Goal: Use online tool/utility: Utilize a website feature to perform a specific function

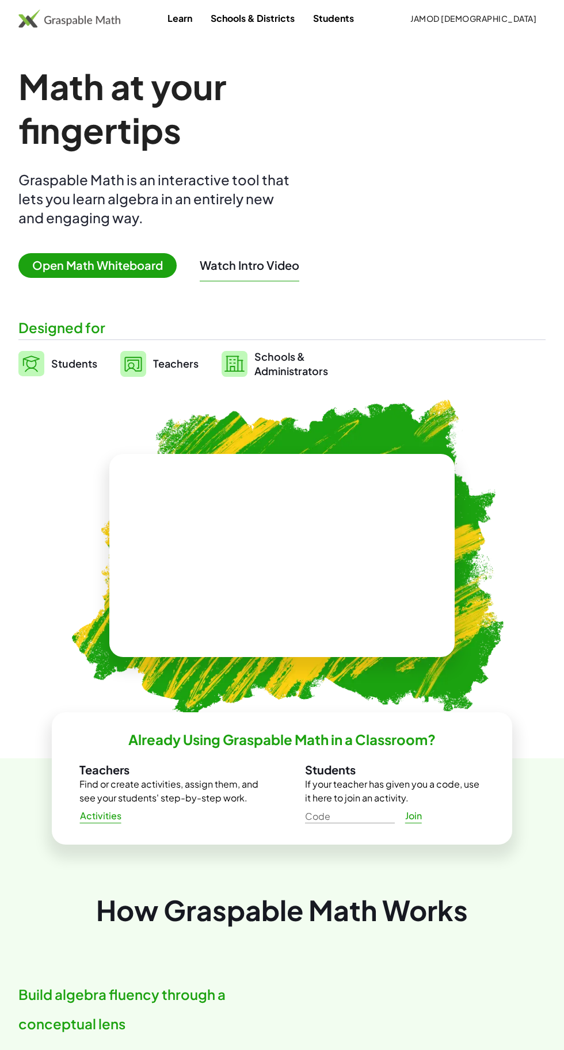
click at [52, 265] on span "Open Math Whiteboard" at bounding box center [97, 265] width 158 height 25
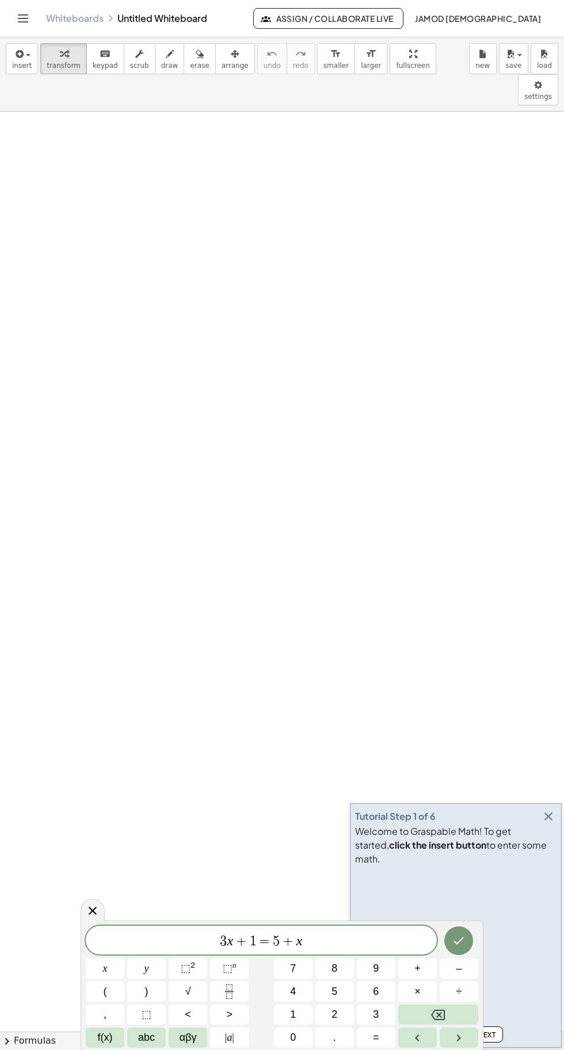
scroll to position [322, 0]
click at [459, 942] on icon "Done" at bounding box center [459, 941] width 14 height 14
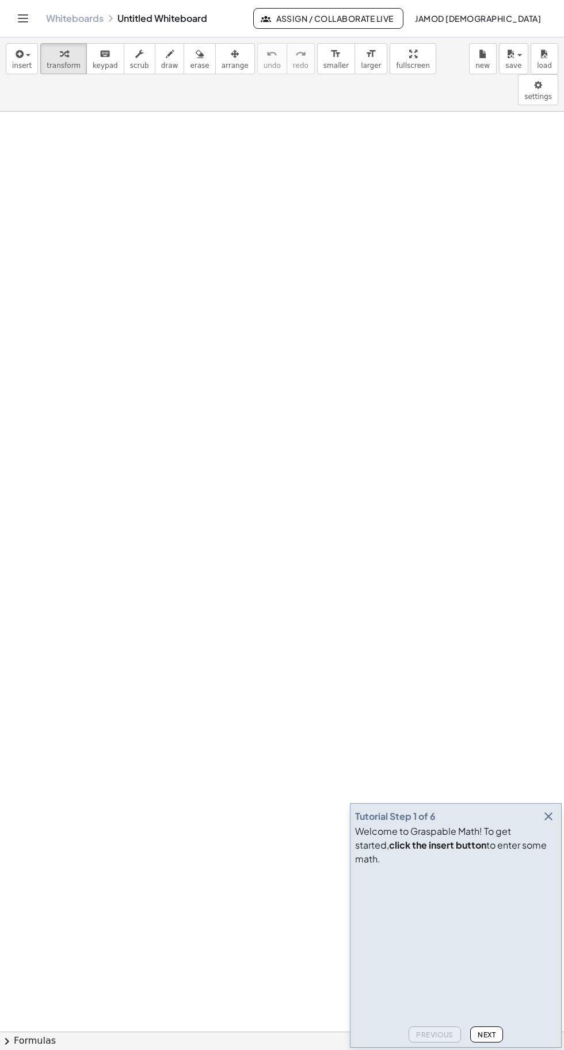
scroll to position [666, 0]
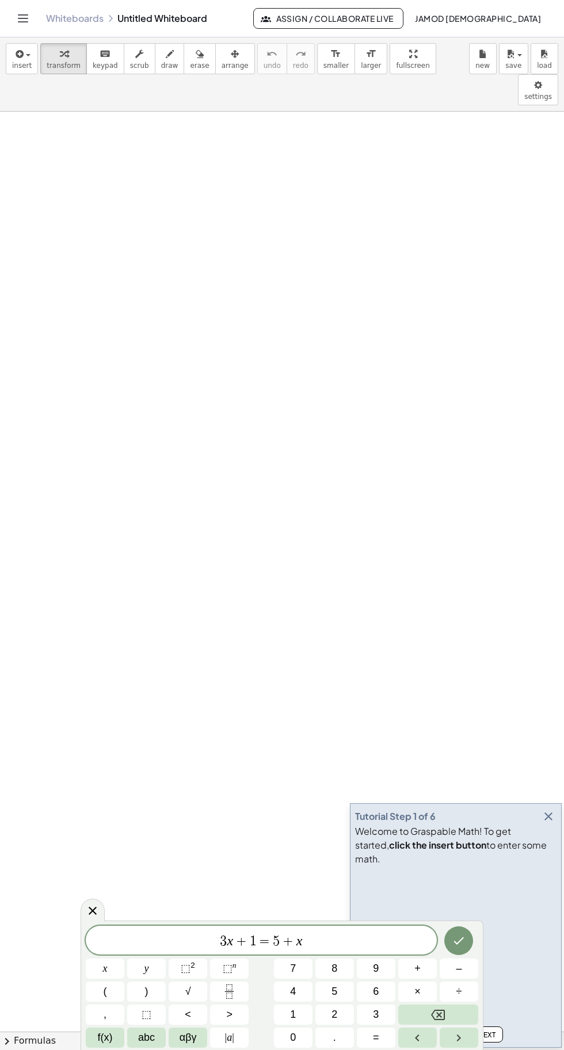
click at [466, 939] on button "Done" at bounding box center [458, 941] width 29 height 29
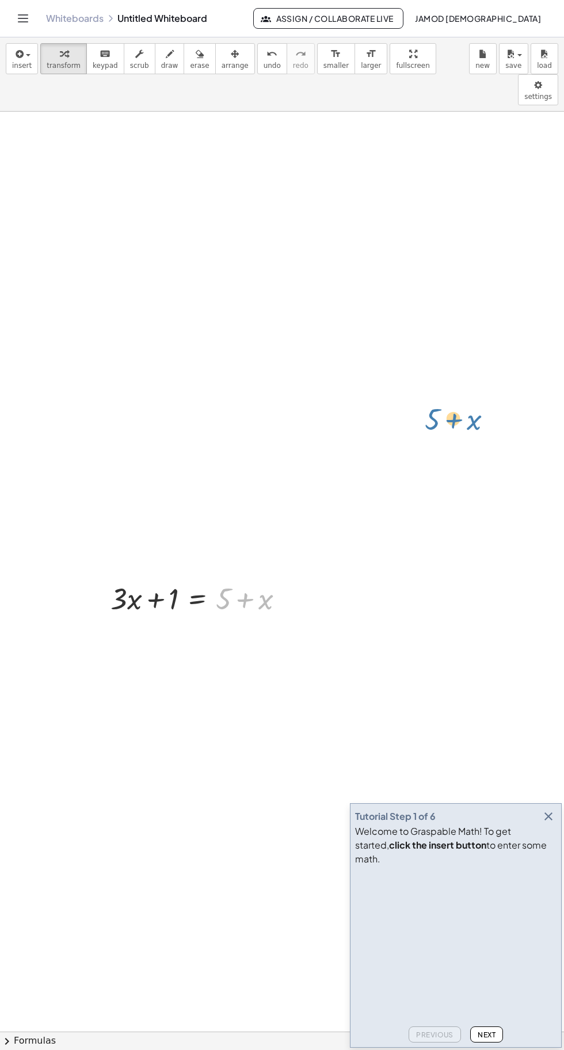
scroll to position [526, 0]
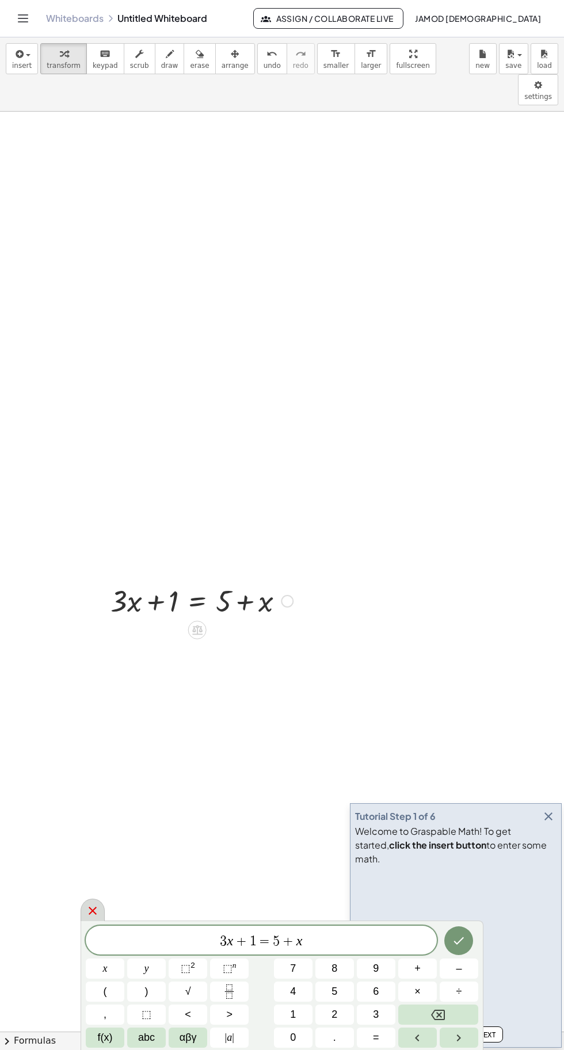
click at [102, 910] on div at bounding box center [93, 910] width 24 height 22
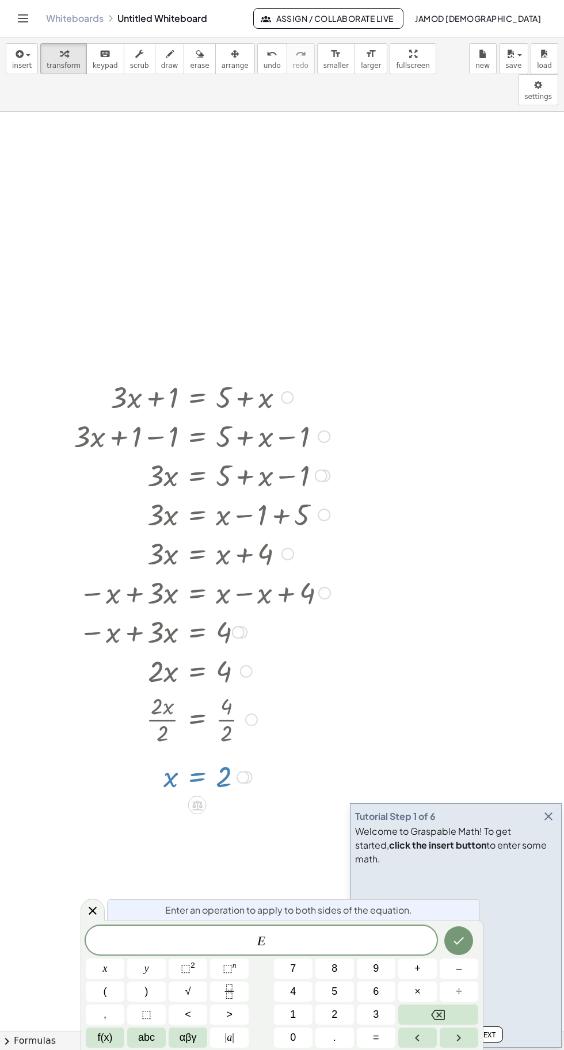
scroll to position [729, 0]
click at [219, 383] on div at bounding box center [202, 397] width 268 height 39
click at [226, 378] on div at bounding box center [202, 397] width 268 height 39
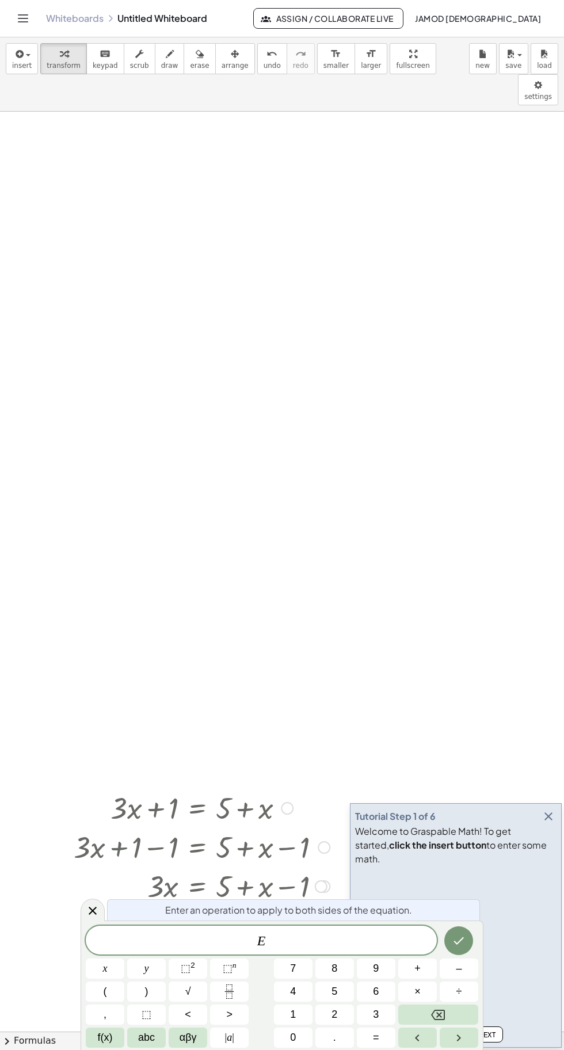
scroll to position [318, 0]
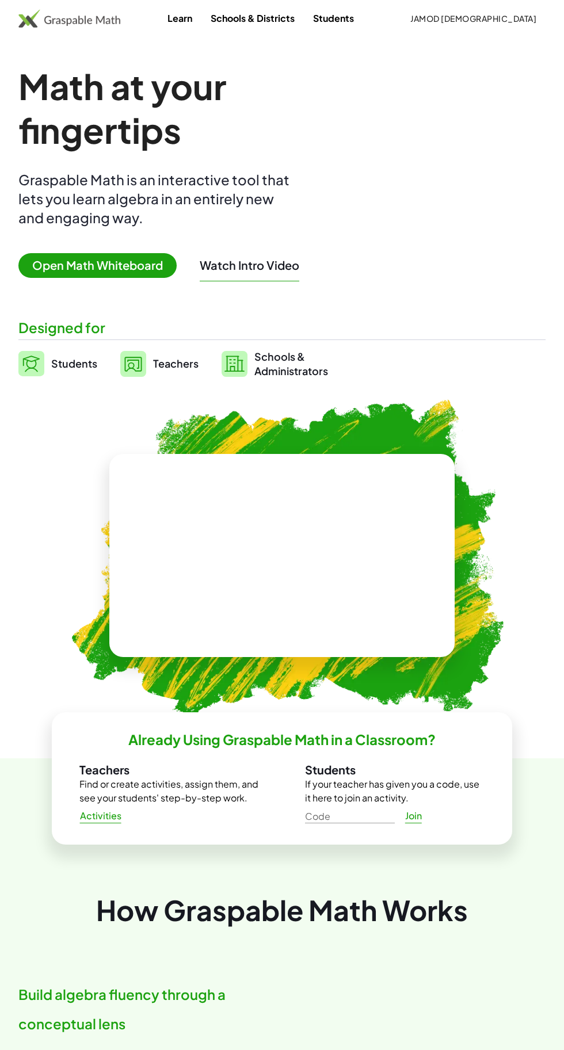
click at [149, 257] on span "Open Math Whiteboard" at bounding box center [97, 265] width 158 height 25
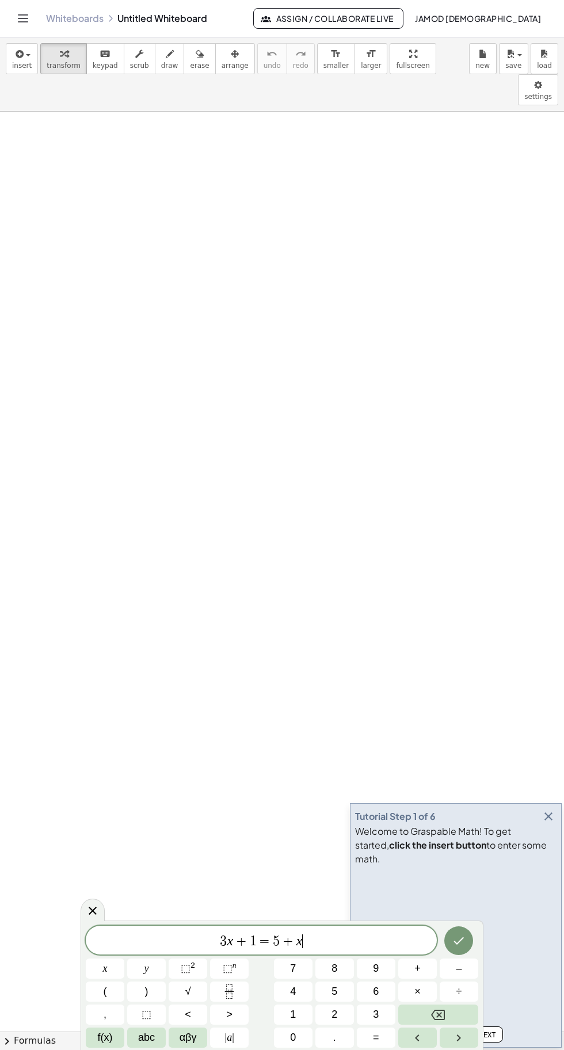
click at [463, 943] on icon "Done" at bounding box center [459, 941] width 14 height 14
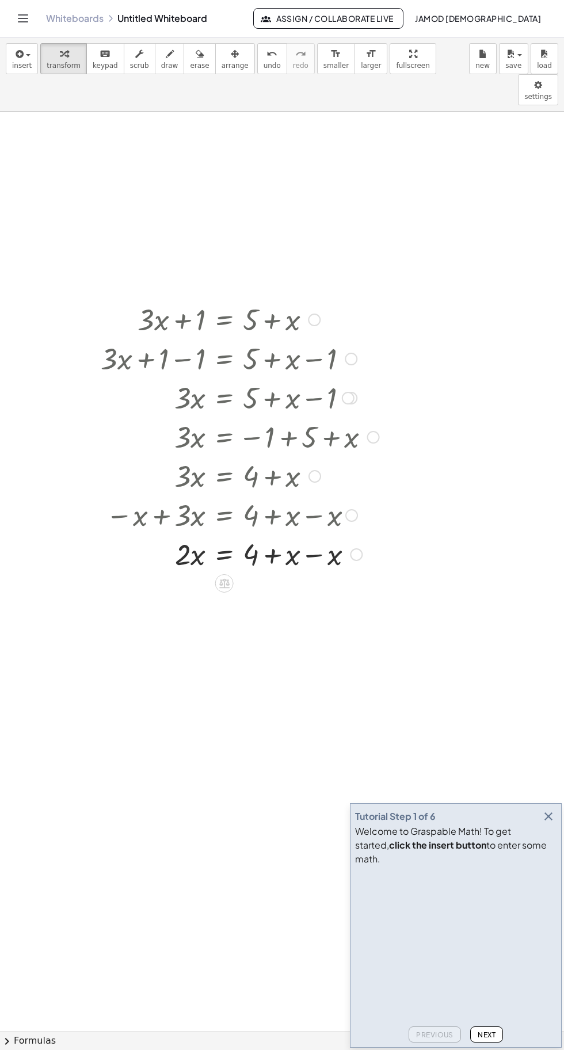
click at [322, 495] on div at bounding box center [203, 514] width 354 height 39
